Goal: Book appointment/travel/reservation

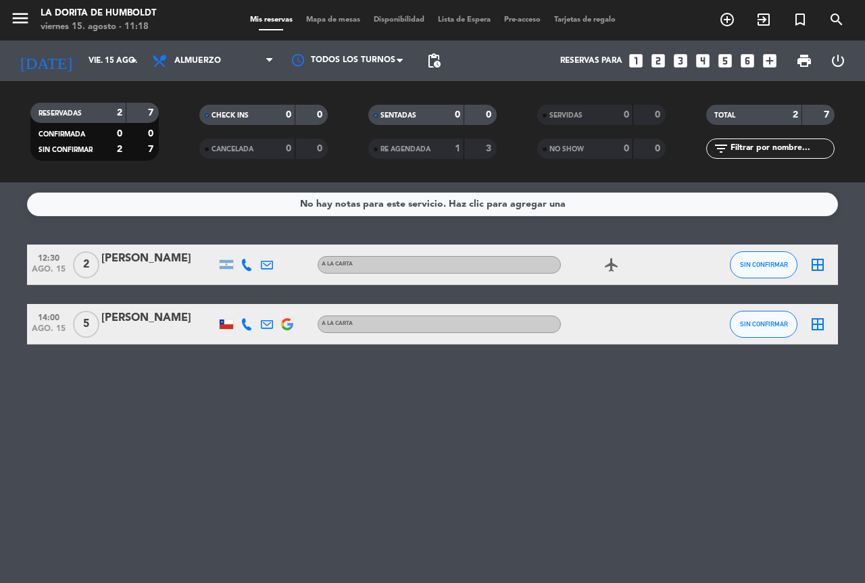
click at [703, 61] on icon "looks_4" at bounding box center [703, 61] width 18 height 18
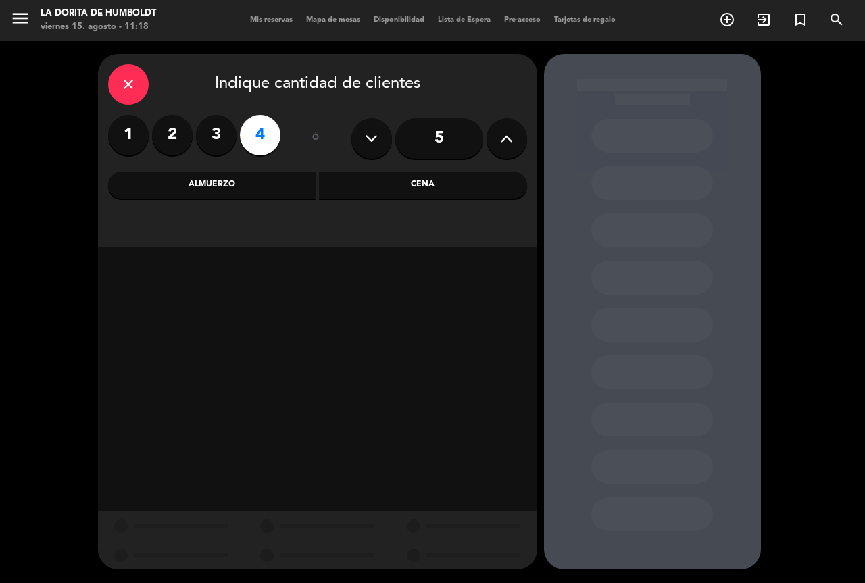
click at [227, 177] on div "Almuerzo" at bounding box center [212, 185] width 208 height 27
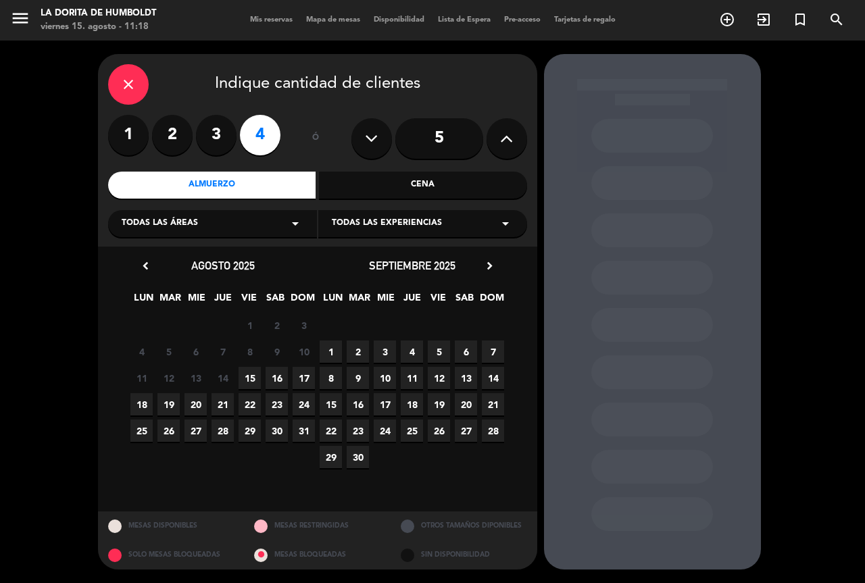
click at [244, 373] on span "15" at bounding box center [249, 378] width 22 height 22
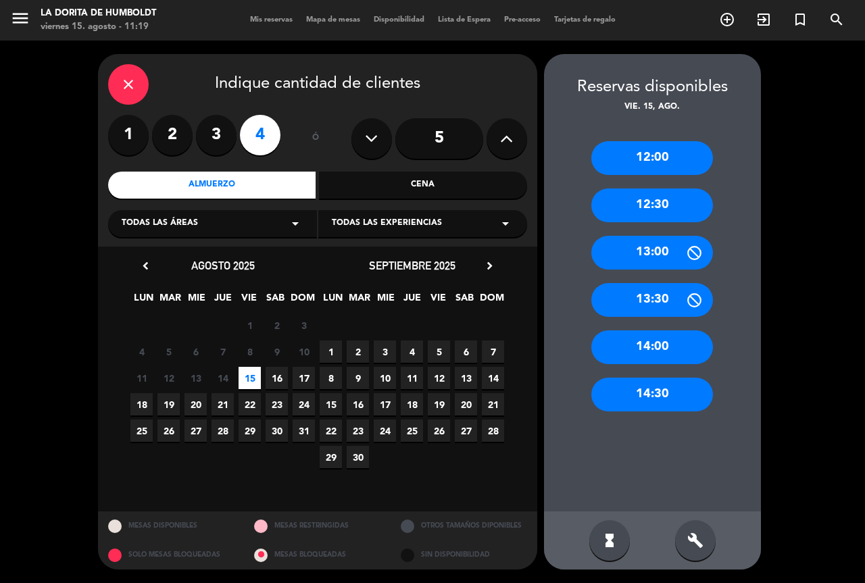
click at [644, 328] on div "12:00 12:30 13:00 13:30 14:00 14:30" at bounding box center [652, 312] width 217 height 397
click at [612, 345] on div "14:00" at bounding box center [652, 347] width 122 height 34
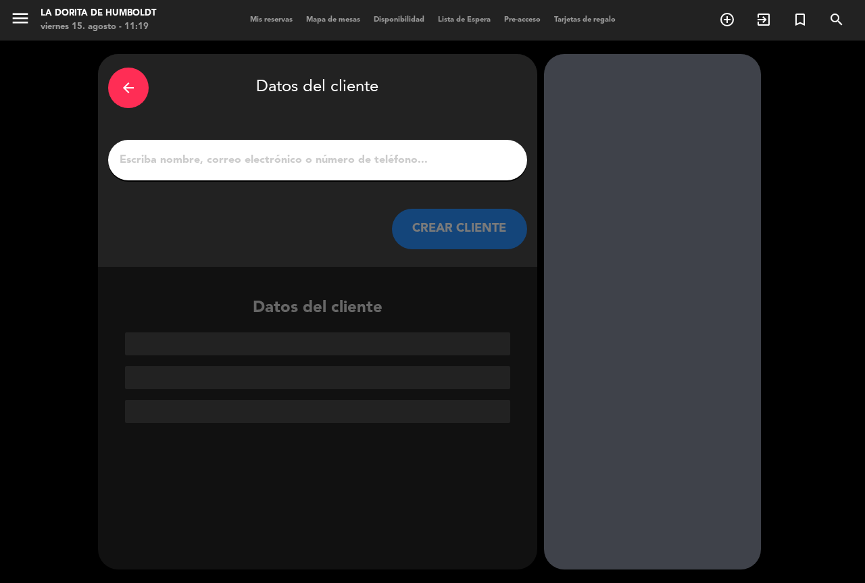
click at [317, 166] on input "1" at bounding box center [317, 160] width 398 height 19
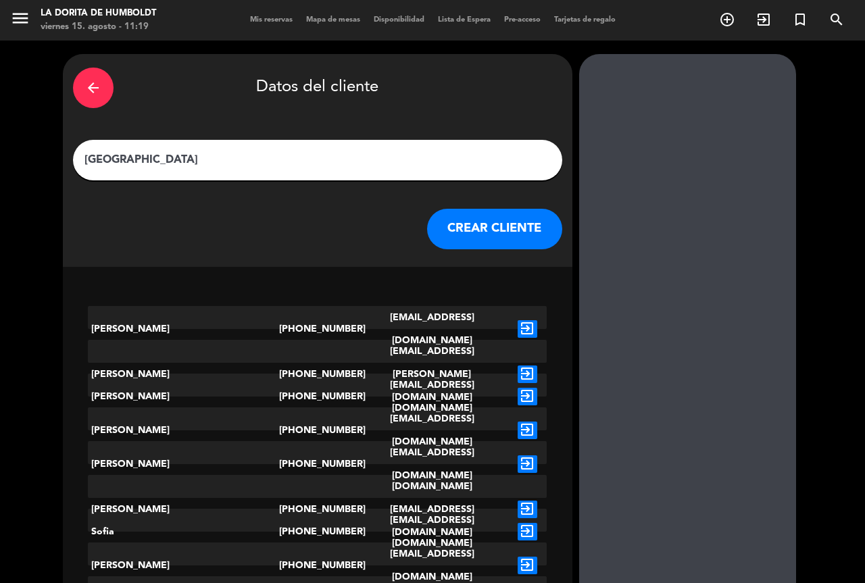
type input "[GEOGRAPHIC_DATA]"
click at [480, 228] on button "CREAR CLIENTE" at bounding box center [494, 229] width 135 height 41
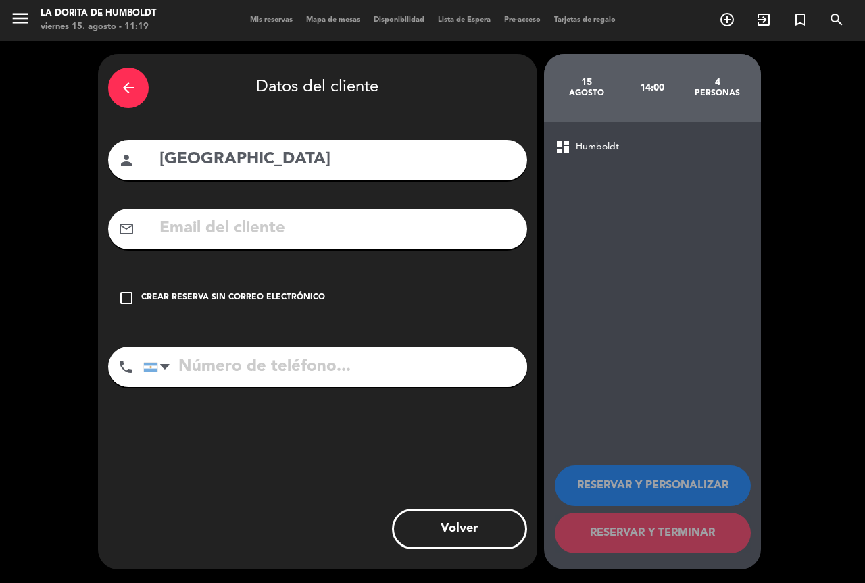
click at [282, 295] on div "Crear reserva sin correo electrónico" at bounding box center [233, 298] width 184 height 14
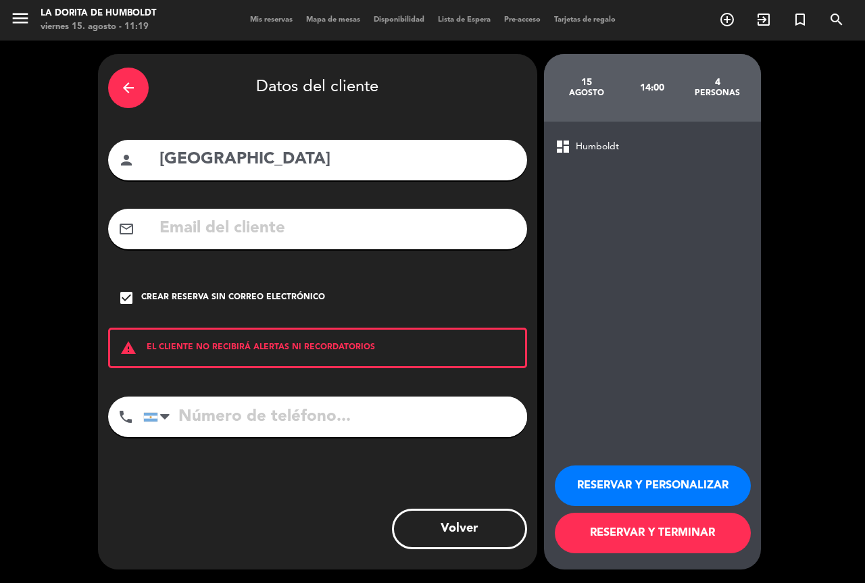
click at [342, 402] on input "tel" at bounding box center [335, 416] width 384 height 41
type input "1167072844"
click at [620, 467] on button "RESERVAR Y PERSONALIZAR" at bounding box center [652, 485] width 196 height 41
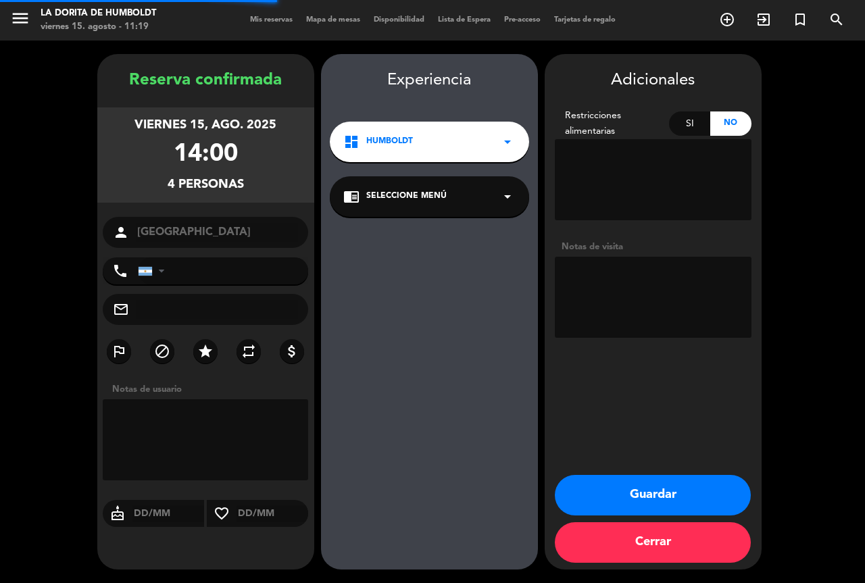
type input "[PHONE_NUMBER]"
click at [669, 278] on textarea at bounding box center [652, 297] width 197 height 81
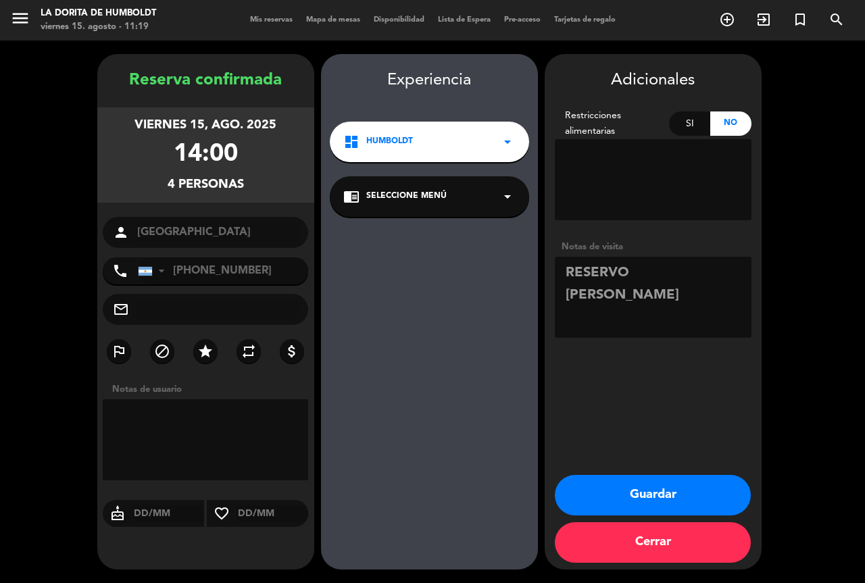
type textarea "RESERVO [PERSON_NAME]"
click at [651, 495] on button "Guardar" at bounding box center [652, 495] width 196 height 41
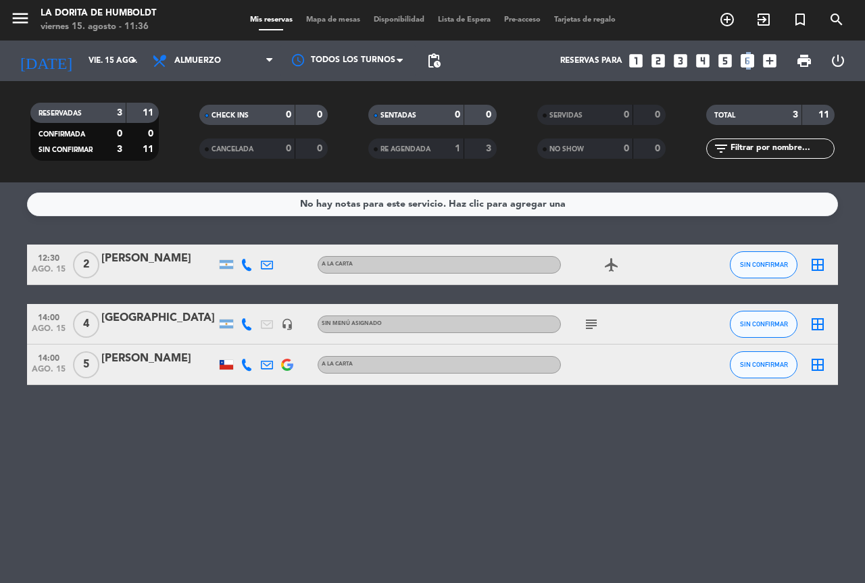
click at [748, 59] on icon "looks_6" at bounding box center [747, 61] width 18 height 18
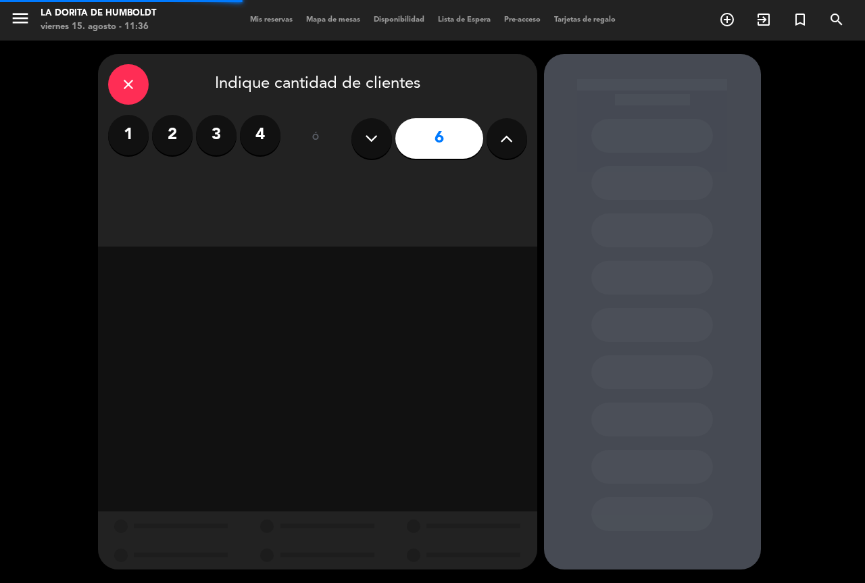
click at [512, 138] on icon at bounding box center [506, 138] width 13 height 20
click at [513, 138] on button at bounding box center [506, 138] width 41 height 41
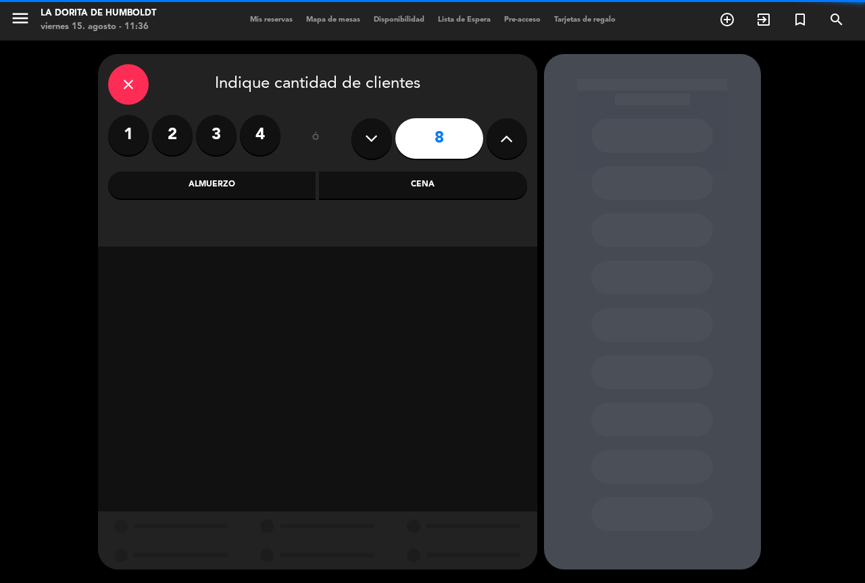
click at [513, 138] on button at bounding box center [506, 138] width 41 height 41
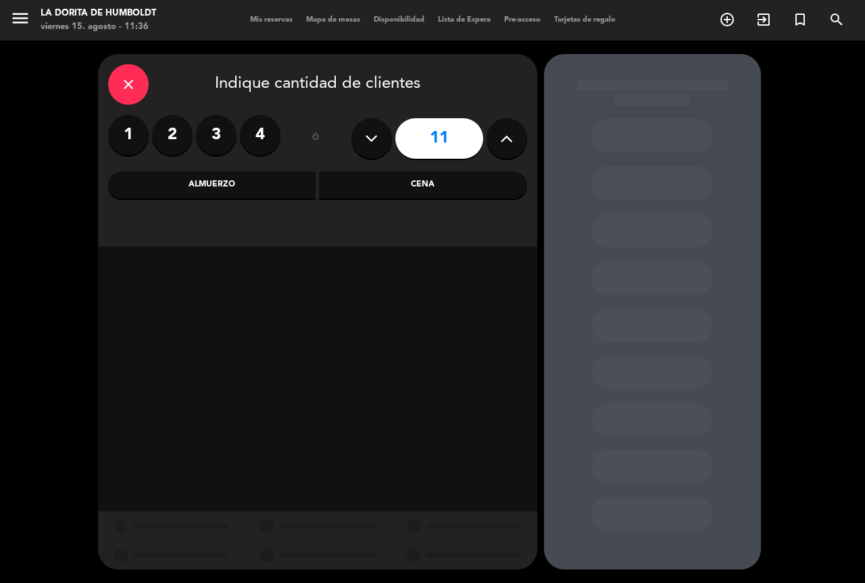
click at [513, 138] on button at bounding box center [506, 138] width 41 height 41
type input "12"
click at [471, 182] on div "Cena" at bounding box center [423, 185] width 208 height 27
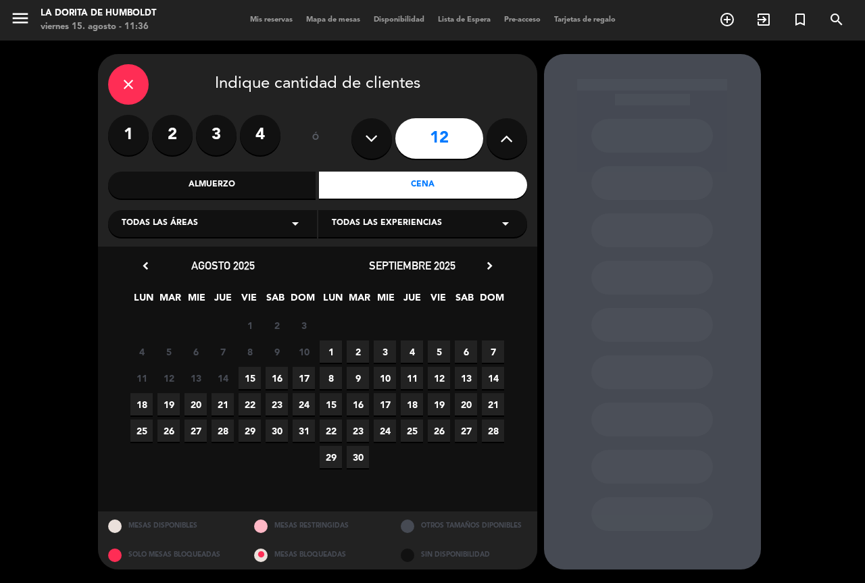
click at [280, 431] on span "30" at bounding box center [276, 430] width 22 height 22
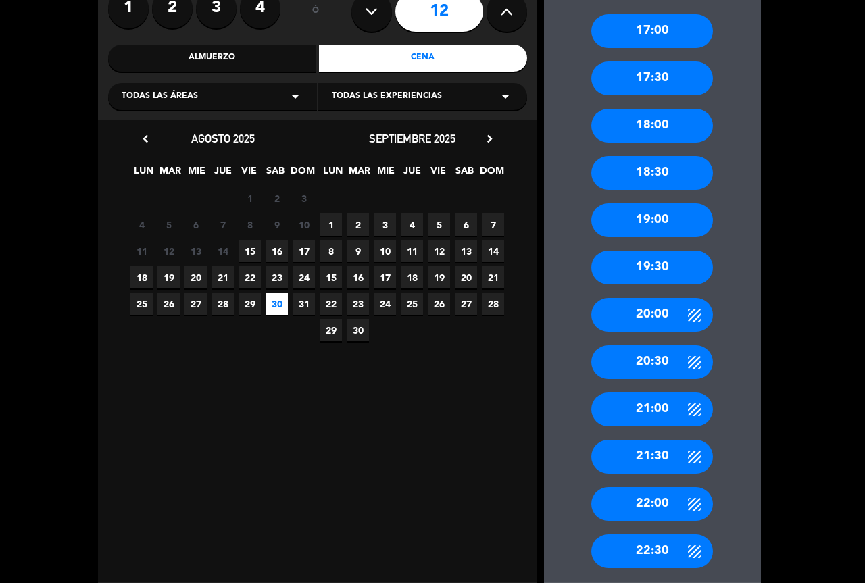
scroll to position [135, 0]
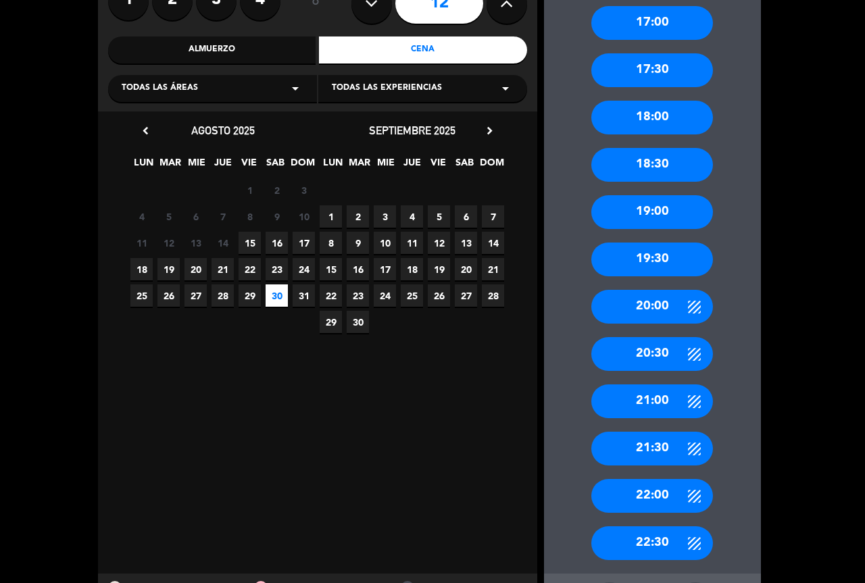
click at [641, 489] on div "22:00" at bounding box center [652, 496] width 122 height 34
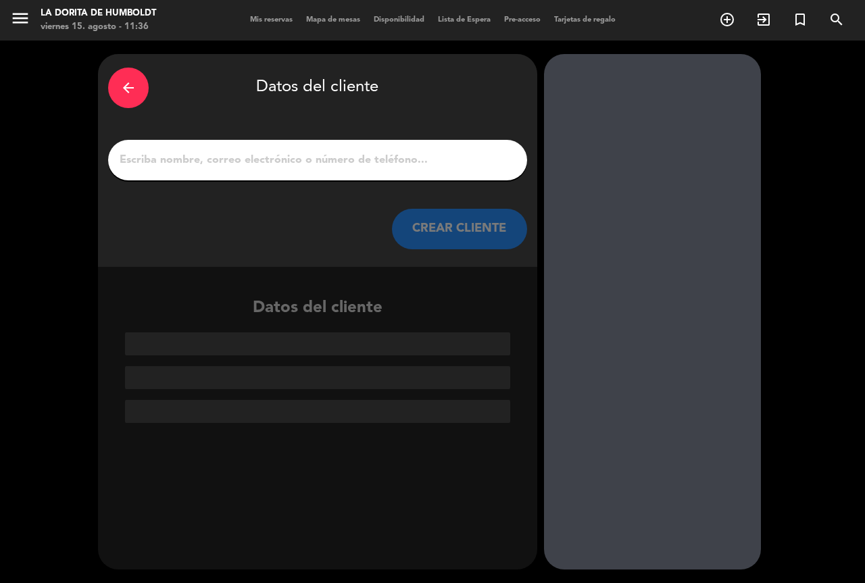
scroll to position [0, 0]
click at [334, 149] on div at bounding box center [317, 160] width 419 height 41
click at [337, 152] on input "1" at bounding box center [317, 160] width 398 height 19
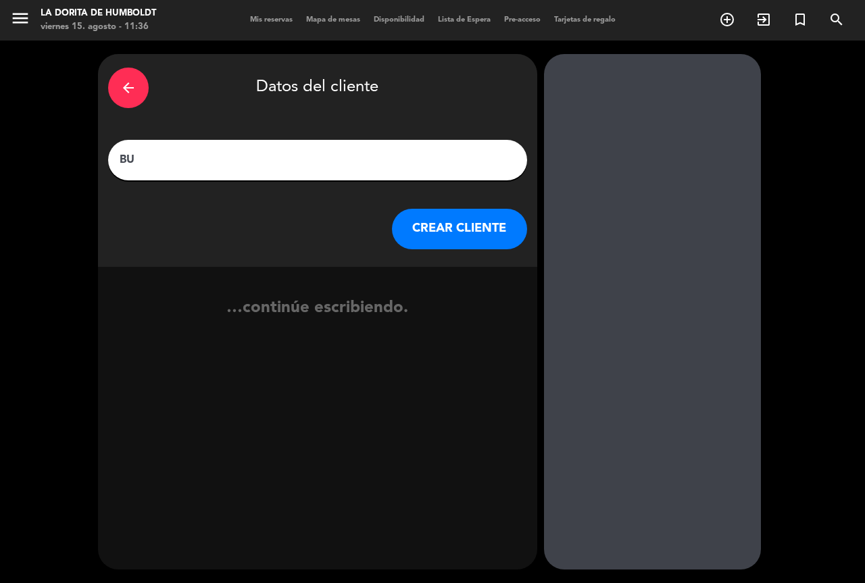
type input "B"
type input "[PERSON_NAME]"
click at [438, 232] on button "CREAR CLIENTE" at bounding box center [459, 229] width 135 height 41
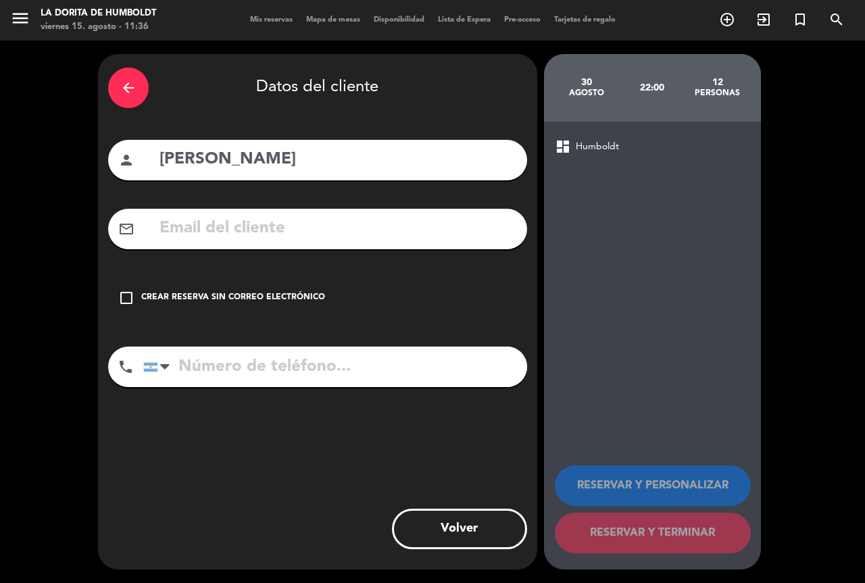
click at [296, 302] on div "Crear reserva sin correo electrónico" at bounding box center [233, 298] width 184 height 14
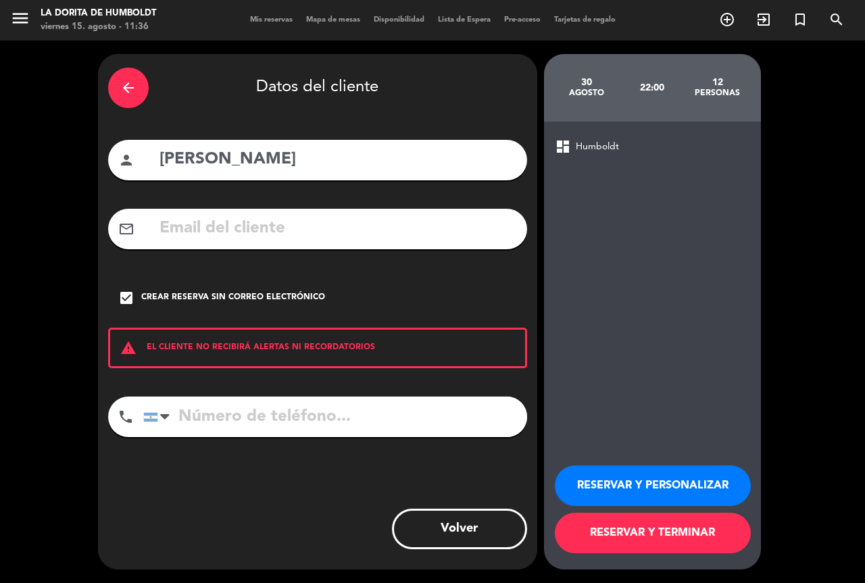
click at [312, 426] on input "tel" at bounding box center [335, 416] width 384 height 41
type input "1166483187"
click at [674, 483] on button "RESERVAR Y PERSONALIZAR" at bounding box center [652, 485] width 196 height 41
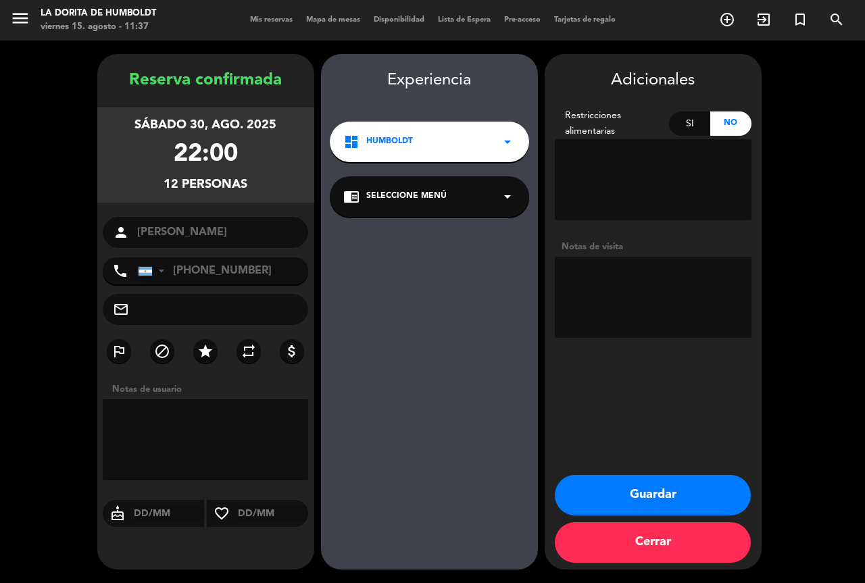
click at [647, 294] on textarea at bounding box center [652, 297] width 197 height 81
type textarea "RESERVO [PERSON_NAME]"
click at [654, 503] on button "Guardar" at bounding box center [652, 495] width 196 height 41
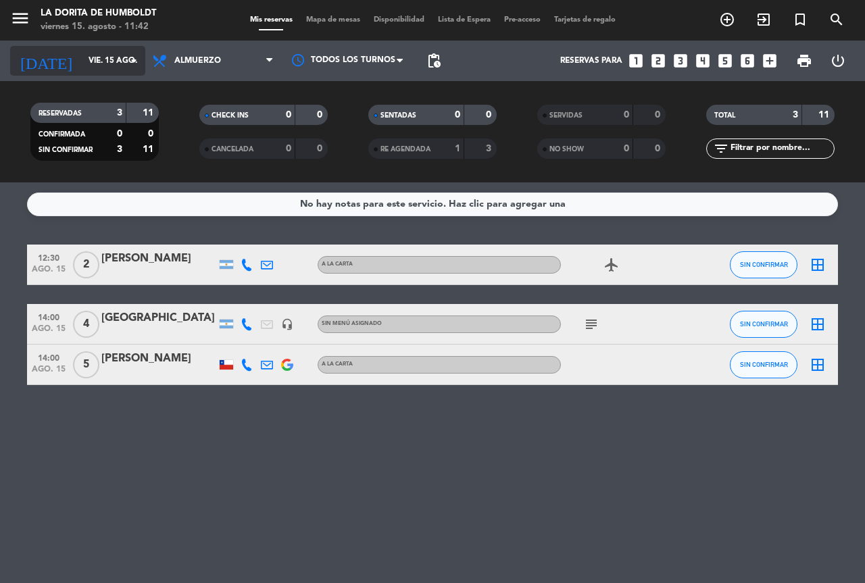
click at [107, 56] on input "vie. 15 ago." at bounding box center [135, 60] width 107 height 23
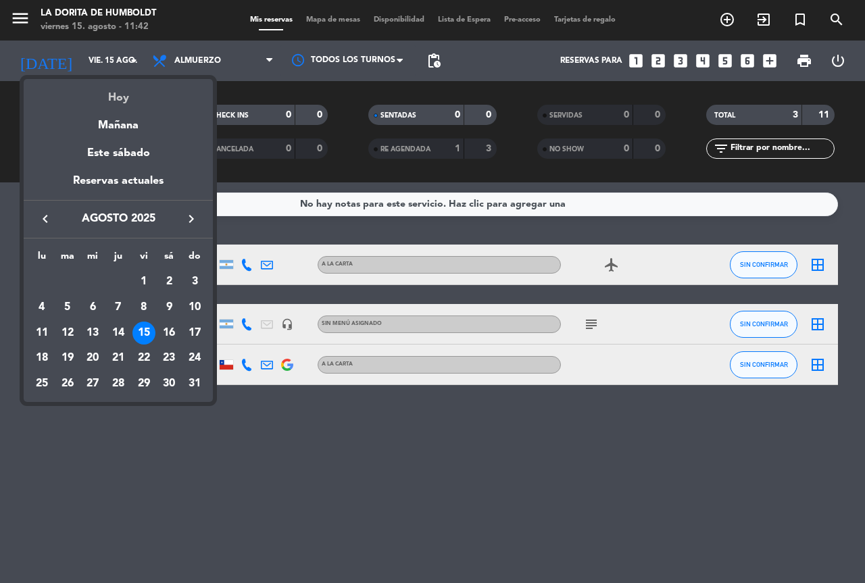
click at [129, 100] on div "Hoy" at bounding box center [118, 93] width 189 height 28
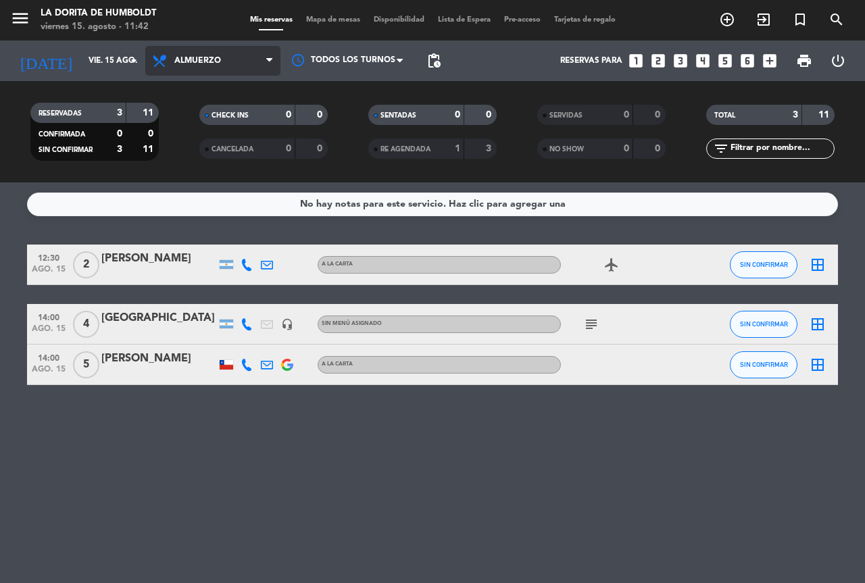
click at [207, 53] on span "Almuerzo" at bounding box center [212, 61] width 135 height 30
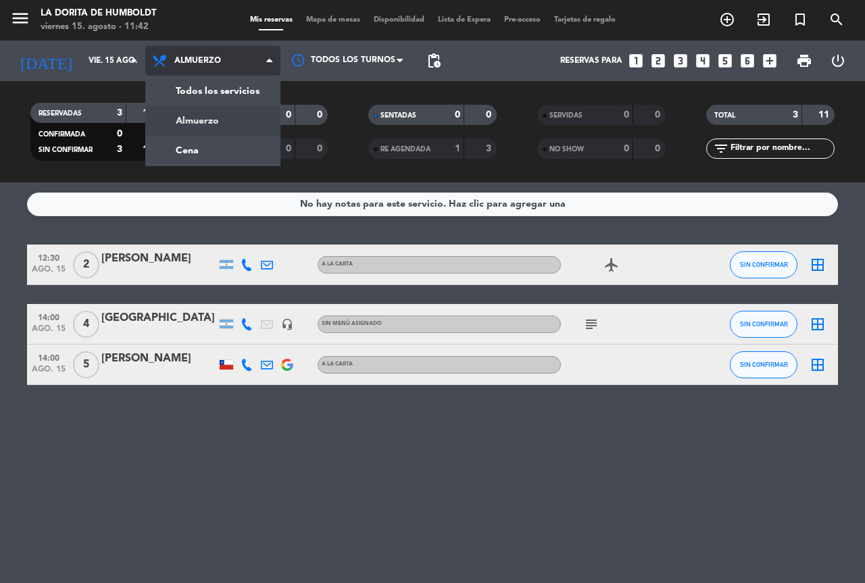
click at [212, 115] on div "menu La [PERSON_NAME] de Humboldt viernes 15. agosto - 11:42 Mis reservas Mapa …" at bounding box center [432, 91] width 865 height 182
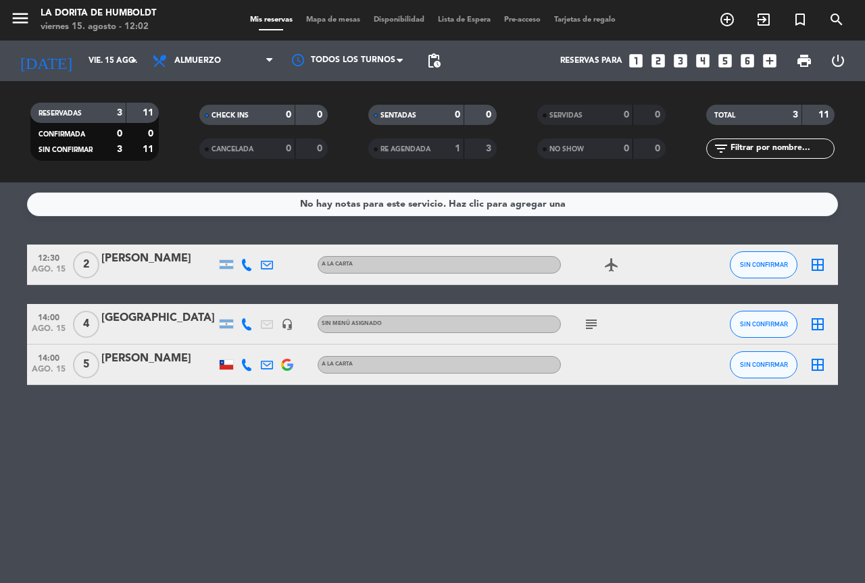
click at [700, 59] on icon "looks_4" at bounding box center [703, 61] width 18 height 18
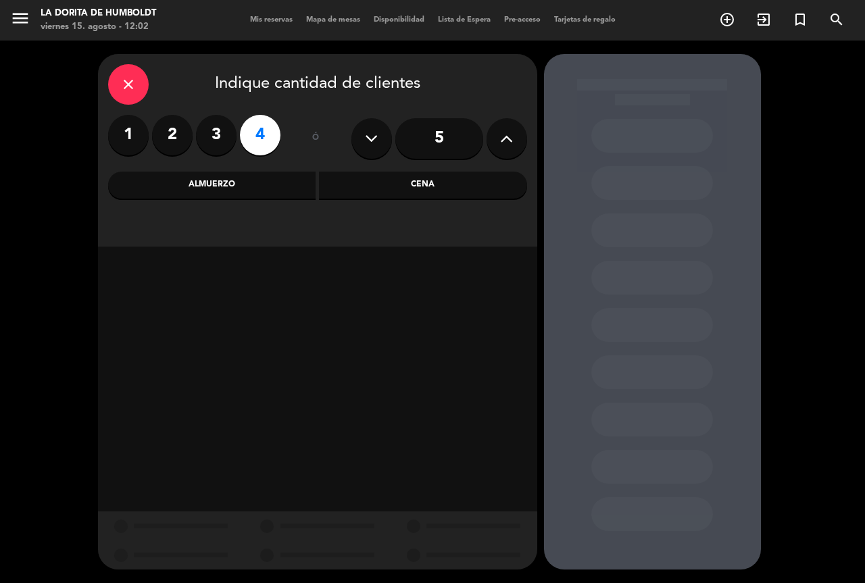
click at [432, 186] on div "Cena" at bounding box center [423, 185] width 208 height 27
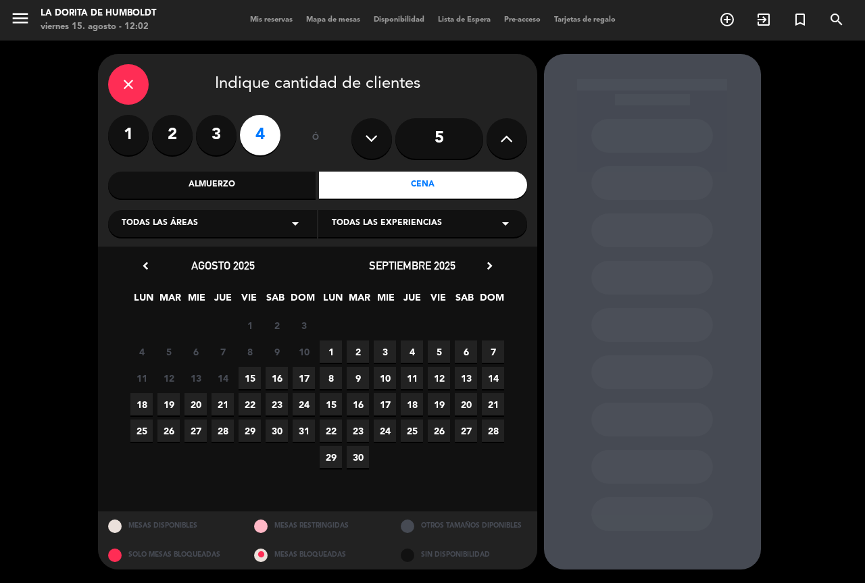
click at [254, 373] on span "15" at bounding box center [249, 378] width 22 height 22
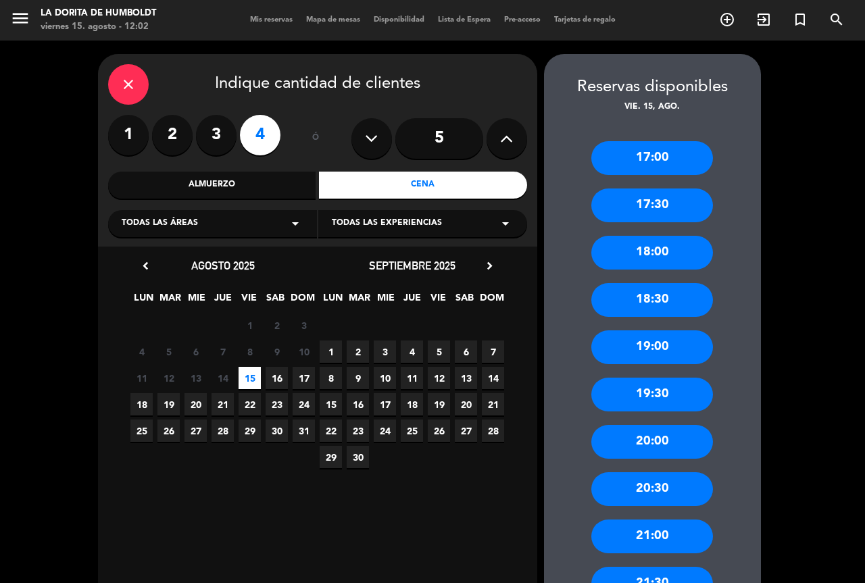
click at [670, 530] on div "21:00" at bounding box center [652, 536] width 122 height 34
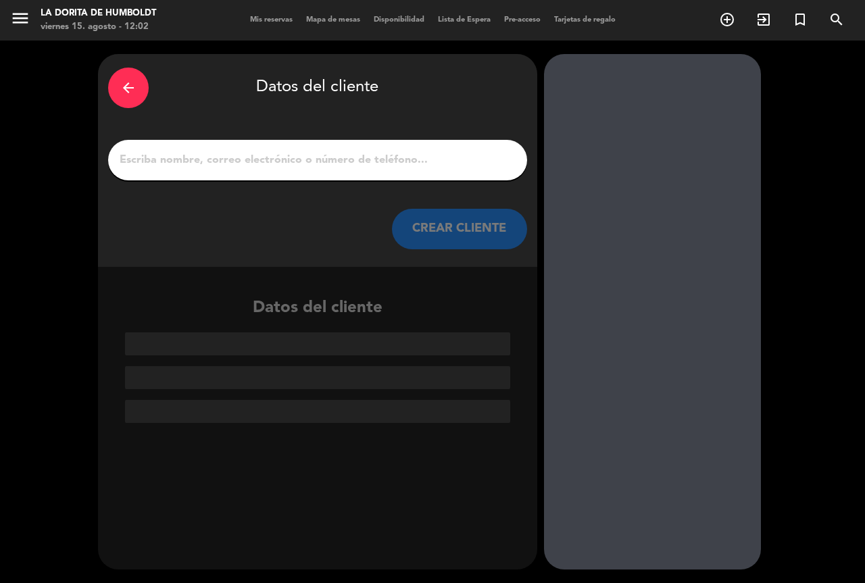
click at [301, 163] on input "1" at bounding box center [317, 160] width 398 height 19
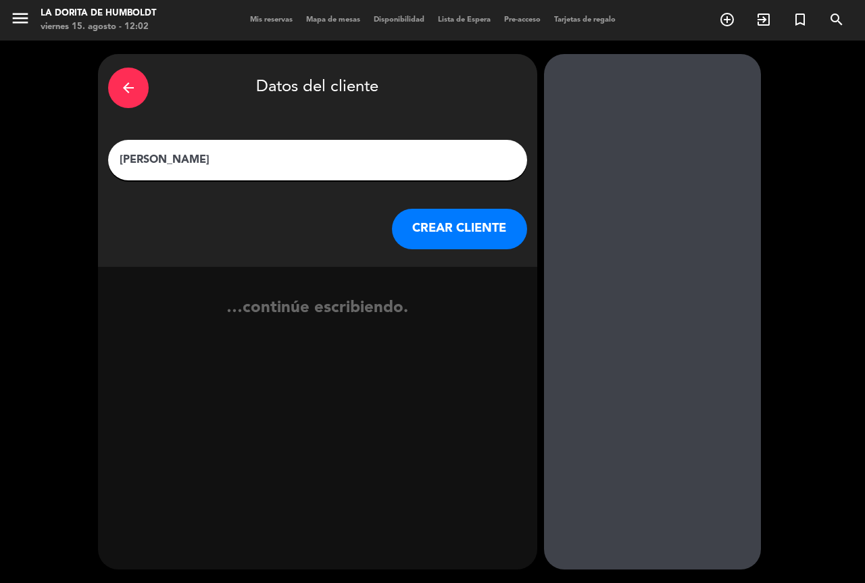
type input "[PERSON_NAME]"
click at [434, 230] on button "CREAR CLIENTE" at bounding box center [459, 229] width 135 height 41
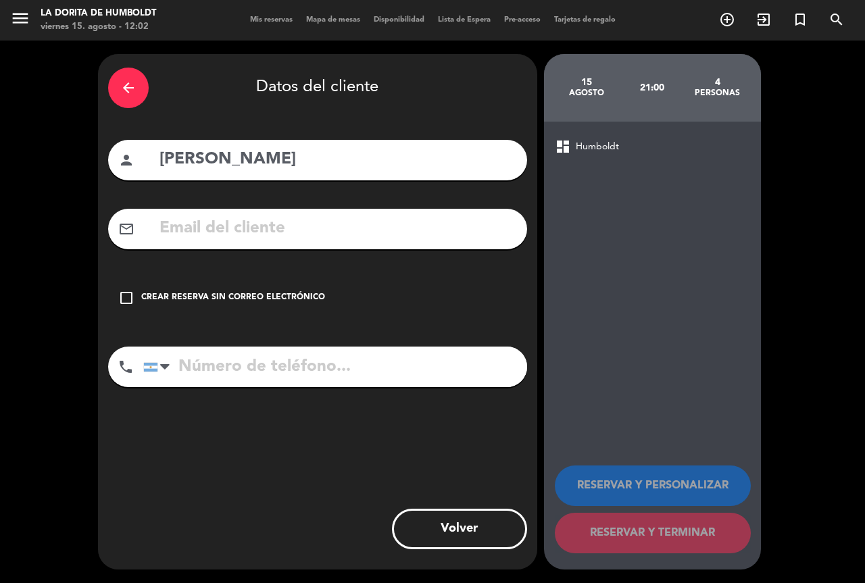
click at [315, 382] on input "tel" at bounding box center [335, 366] width 384 height 41
type input "1158524663"
click at [231, 288] on div "check_box_outline_blank Crear reserva sin correo electrónico" at bounding box center [317, 298] width 419 height 41
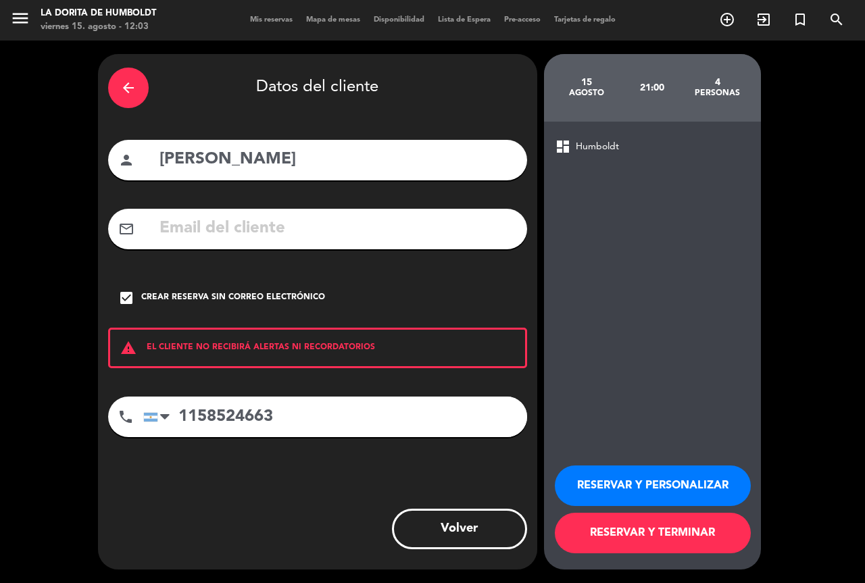
click at [627, 481] on button "RESERVAR Y PERSONALIZAR" at bounding box center [652, 485] width 196 height 41
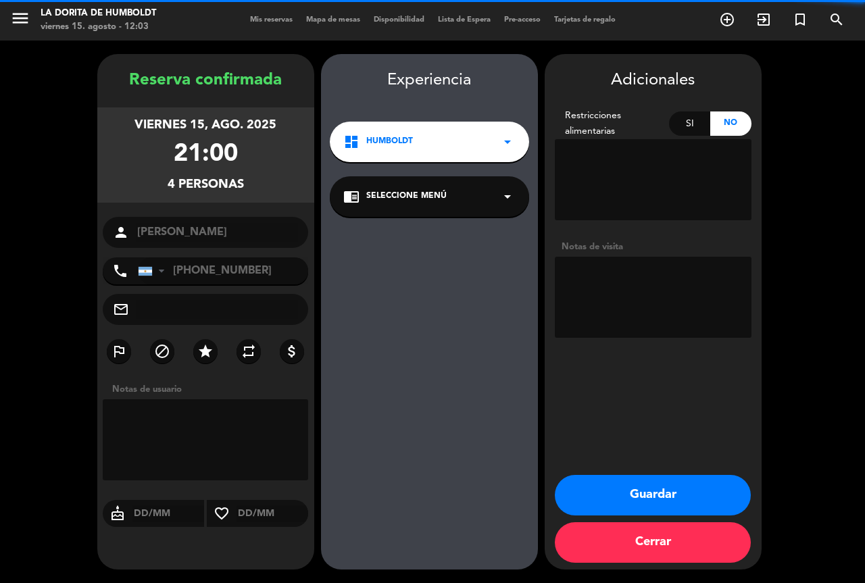
click at [577, 307] on textarea at bounding box center [652, 297] width 197 height 81
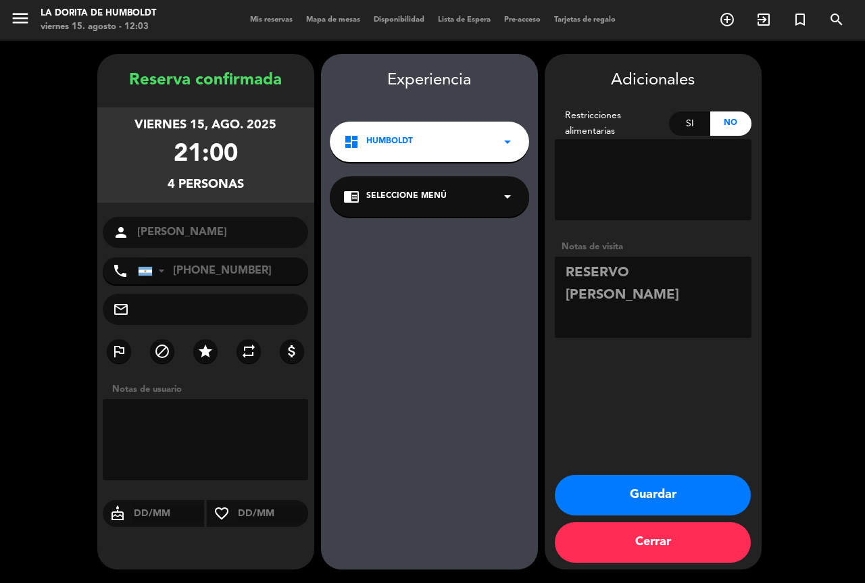
type textarea "RESERVO [PERSON_NAME]"
click at [626, 490] on button "Guardar" at bounding box center [652, 495] width 196 height 41
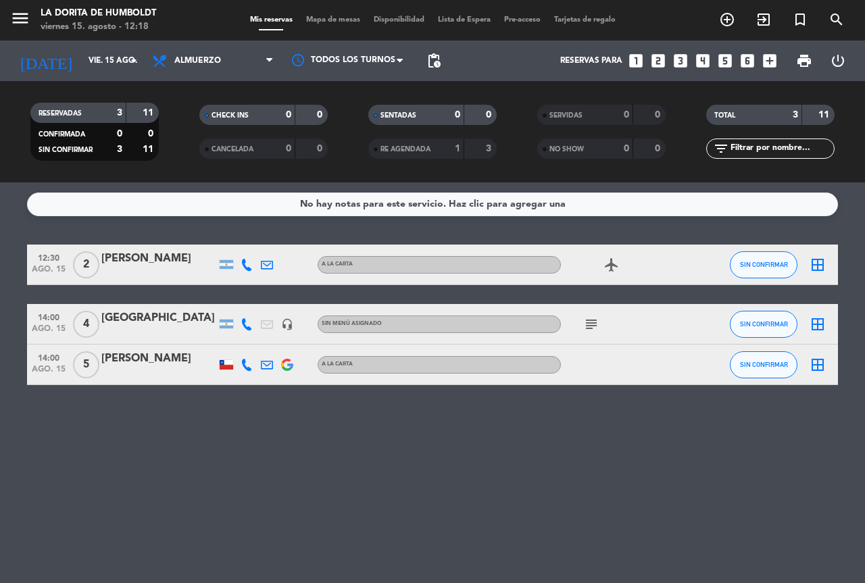
click at [128, 360] on div "[PERSON_NAME]" at bounding box center [158, 359] width 115 height 18
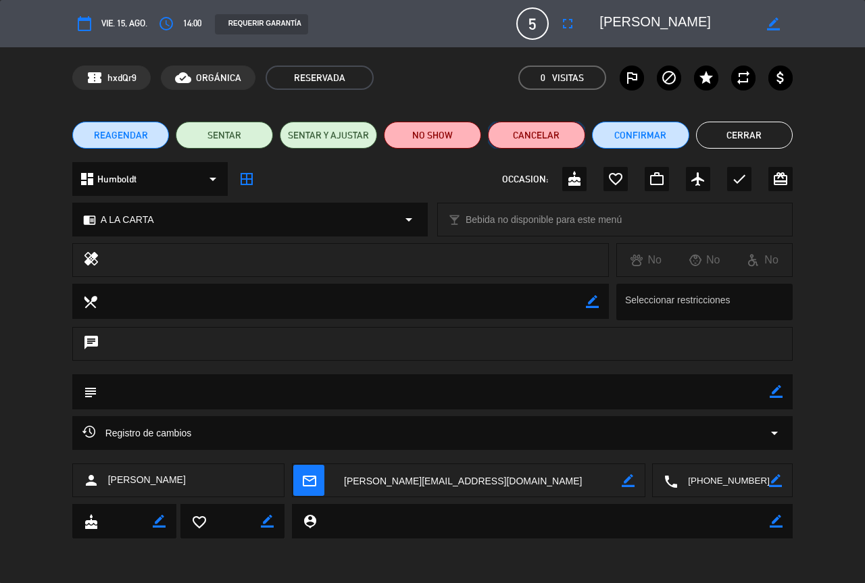
click at [534, 130] on button "Cancelar" at bounding box center [536, 135] width 97 height 27
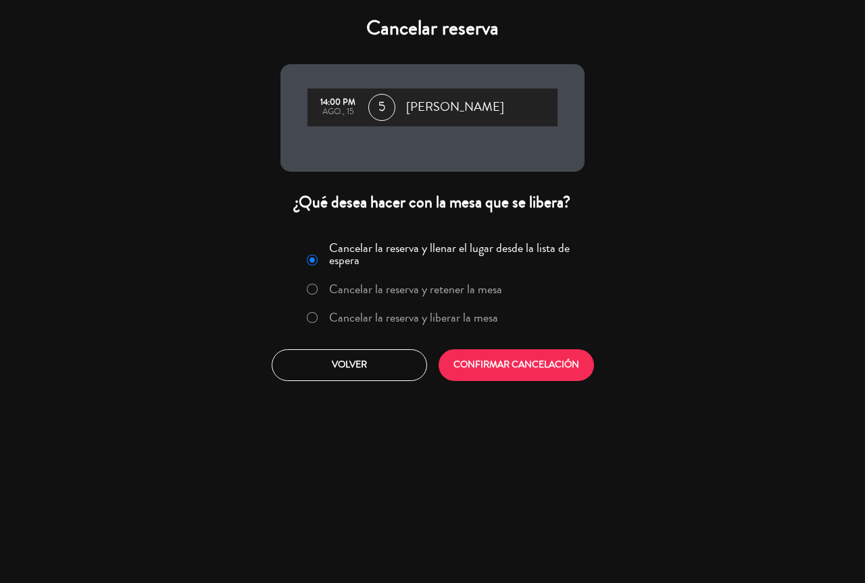
click at [423, 314] on label "Cancelar la reserva y liberar la mesa" at bounding box center [413, 317] width 169 height 12
click at [499, 363] on button "CONFIRMAR CANCELACIÓN" at bounding box center [515, 365] width 155 height 32
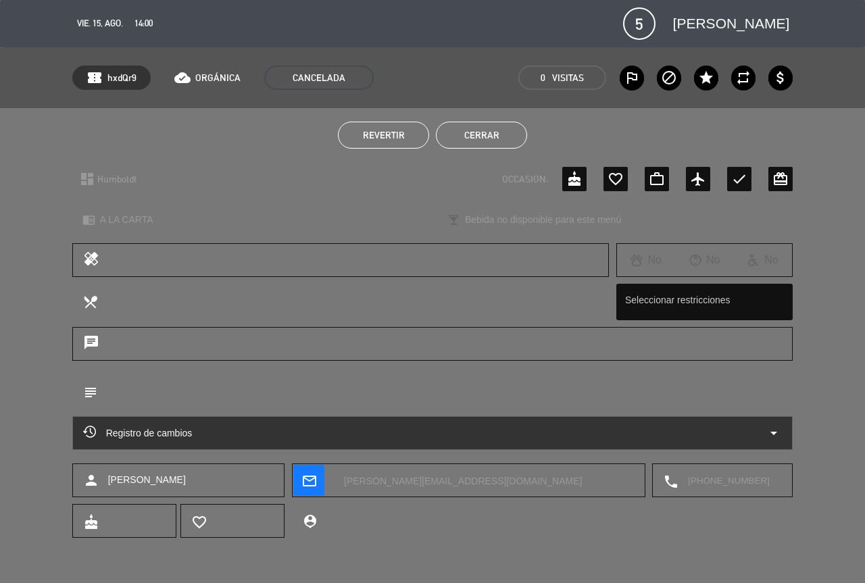
click at [513, 134] on button "Cerrar" at bounding box center [481, 135] width 91 height 27
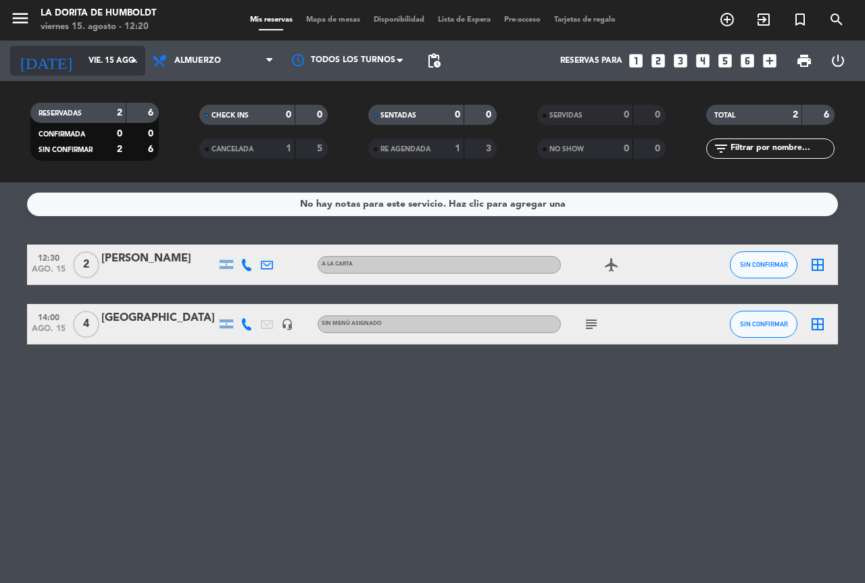
click at [99, 60] on input "vie. 15 ago." at bounding box center [135, 60] width 107 height 23
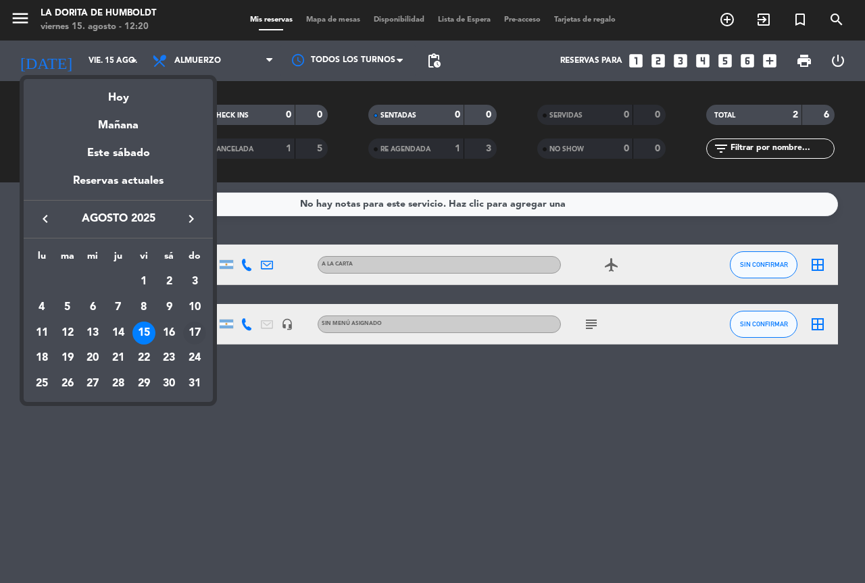
click at [193, 333] on div "17" at bounding box center [194, 332] width 23 height 23
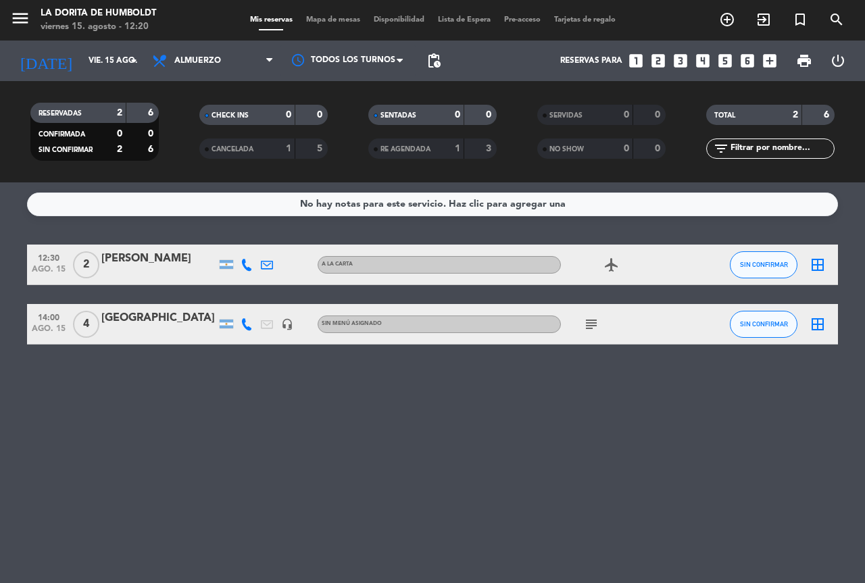
type input "dom. 17 ago."
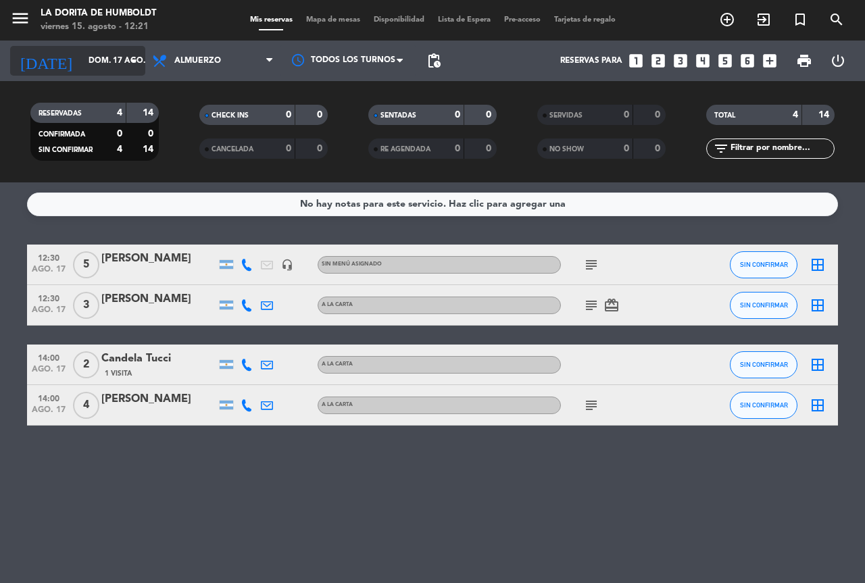
click at [110, 55] on input "dom. 17 ago." at bounding box center [135, 60] width 107 height 23
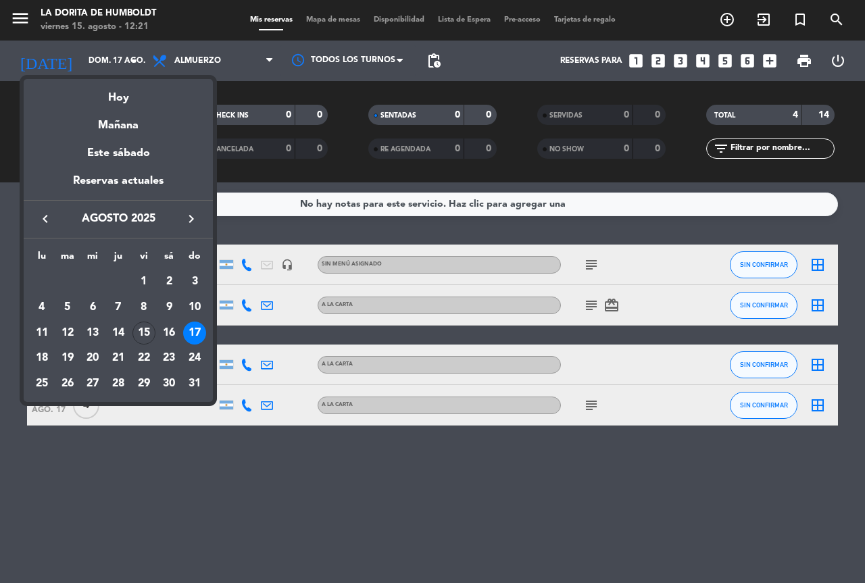
click at [199, 332] on div "17" at bounding box center [194, 332] width 23 height 23
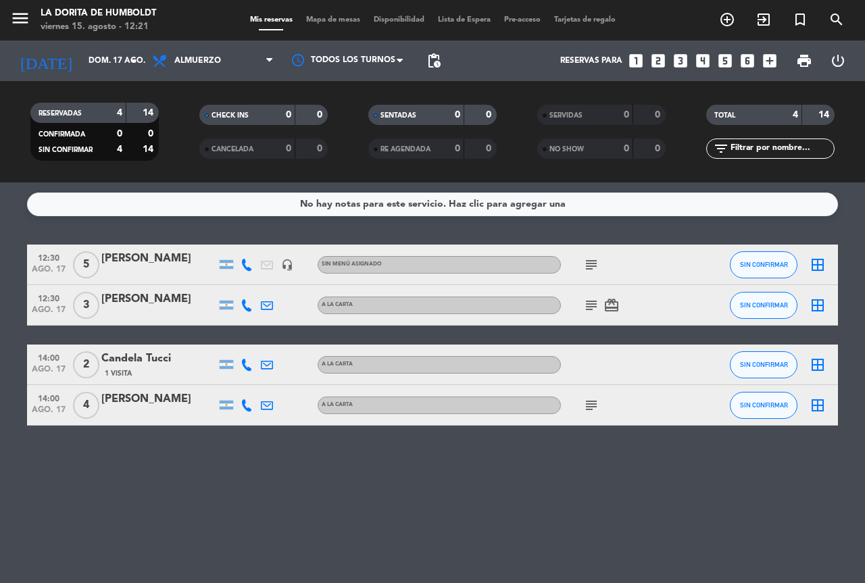
click at [228, 76] on div "Todos los servicios Almuerzo Cena Almuerzo Todos los servicios Almuerzo Cena" at bounding box center [212, 61] width 135 height 41
click at [228, 59] on span "Almuerzo" at bounding box center [212, 61] width 135 height 30
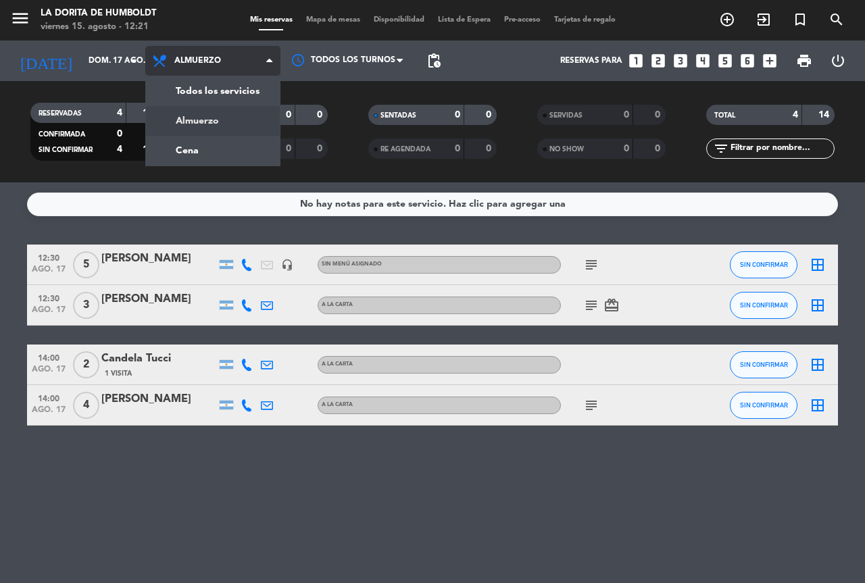
click at [235, 117] on div "menu La [PERSON_NAME] de Humboldt viernes 15. agosto - 12:21 Mis reservas Mapa …" at bounding box center [432, 91] width 865 height 182
